Goal: Transaction & Acquisition: Purchase product/service

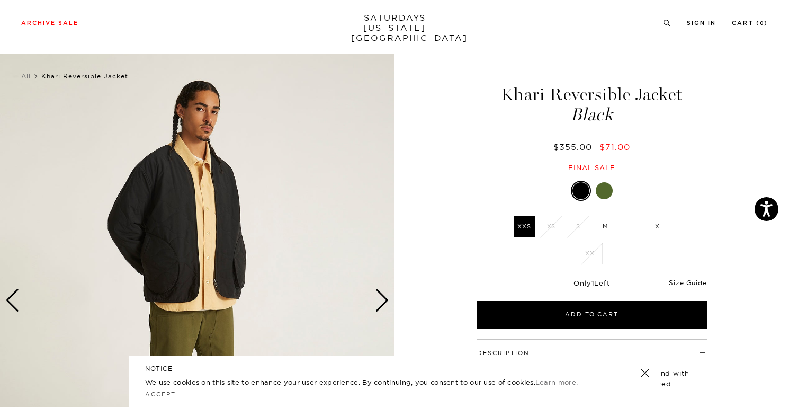
scroll to position [53, 0]
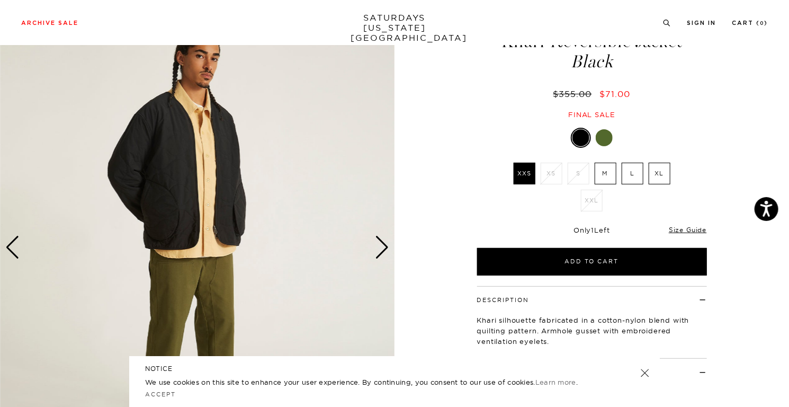
click at [420, 62] on div "2 / 7" at bounding box center [394, 268] width 789 height 535
click at [383, 248] on div "Next slide" at bounding box center [382, 247] width 14 height 23
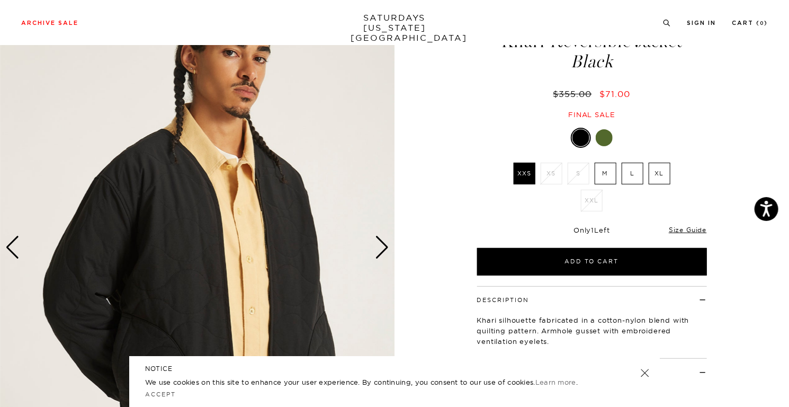
click at [382, 248] on div "Next slide" at bounding box center [382, 247] width 14 height 23
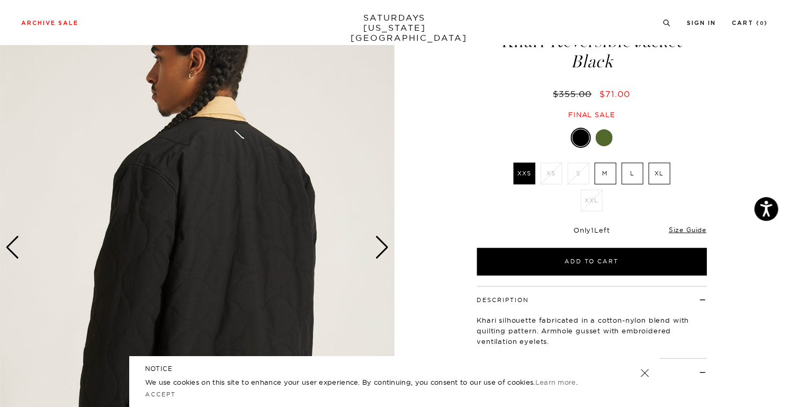
click at [382, 248] on div "Next slide" at bounding box center [382, 247] width 14 height 23
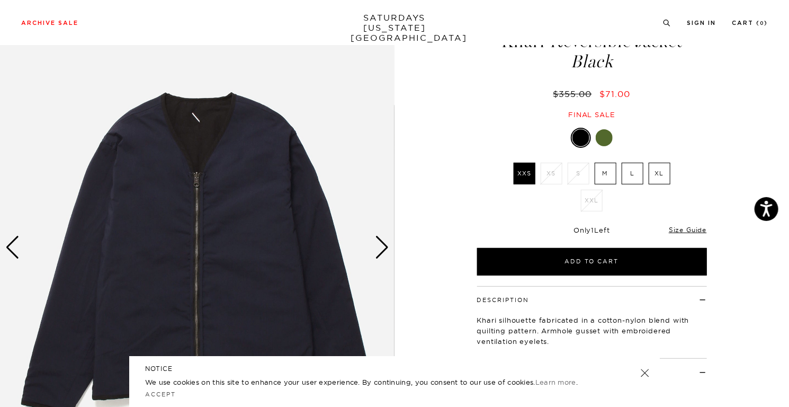
click at [382, 248] on div "Next slide" at bounding box center [382, 247] width 14 height 23
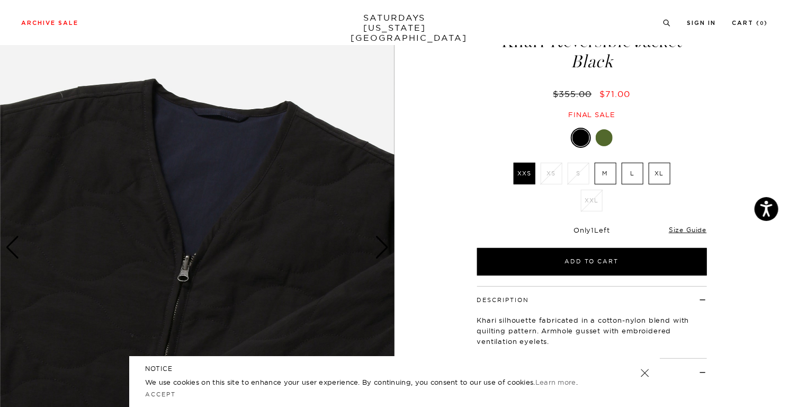
click at [382, 248] on div "Next slide" at bounding box center [382, 247] width 14 height 23
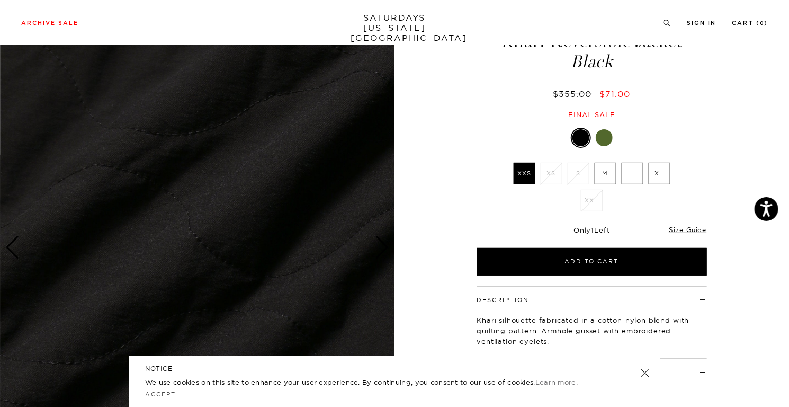
click at [382, 248] on div "Next slide" at bounding box center [382, 247] width 14 height 23
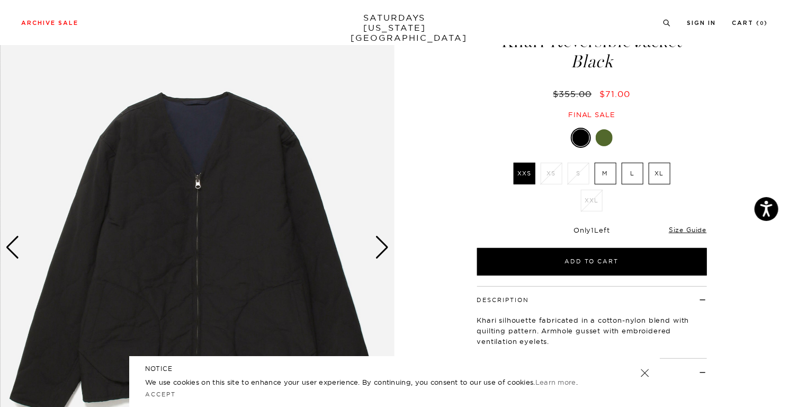
click at [382, 248] on div "Next slide" at bounding box center [382, 247] width 14 height 23
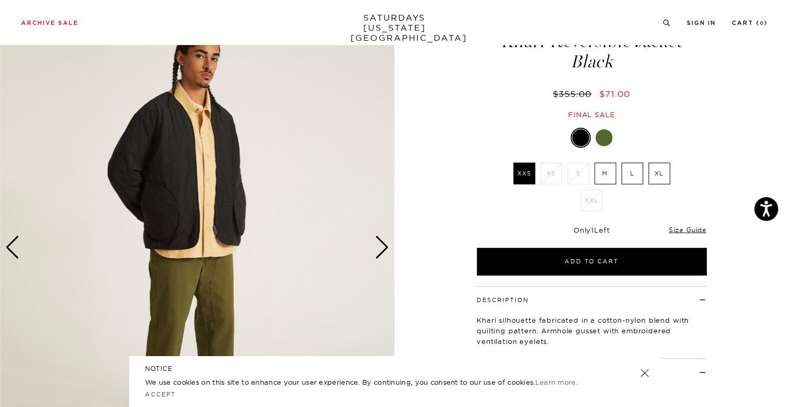
click at [382, 248] on div "Next slide" at bounding box center [382, 247] width 14 height 23
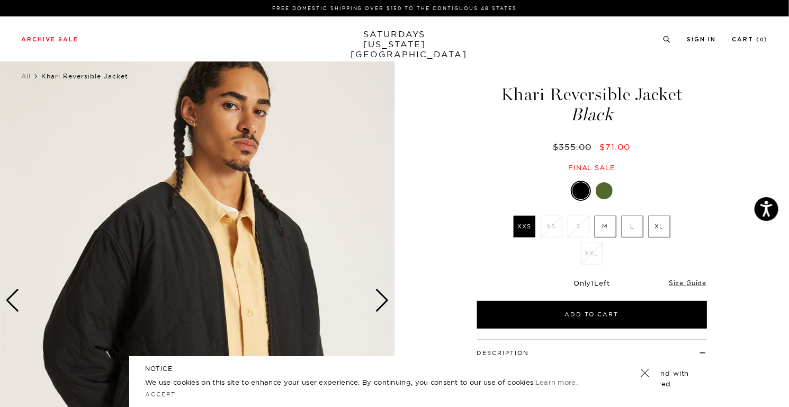
click at [597, 219] on label "M" at bounding box center [605, 226] width 22 height 22
click at [0, 0] on input "M" at bounding box center [0, 0] width 0 height 0
